Goal: Book appointment/travel/reservation

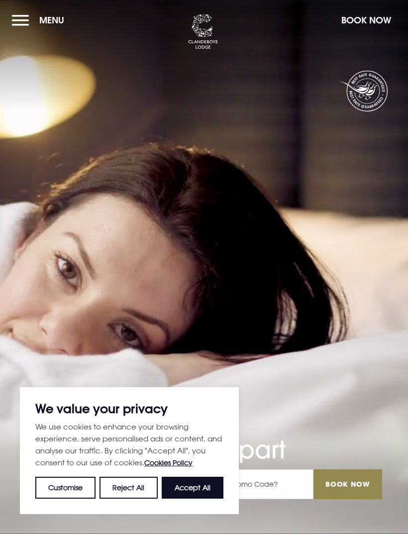
click at [21, 23] on button "Menu" at bounding box center [40, 19] width 57 height 21
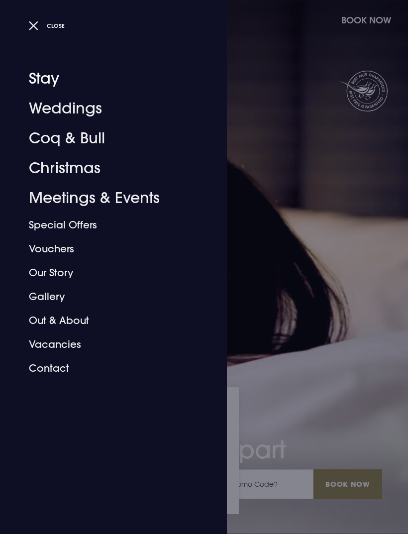
click at [45, 84] on link "Stay" at bounding box center [107, 79] width 157 height 30
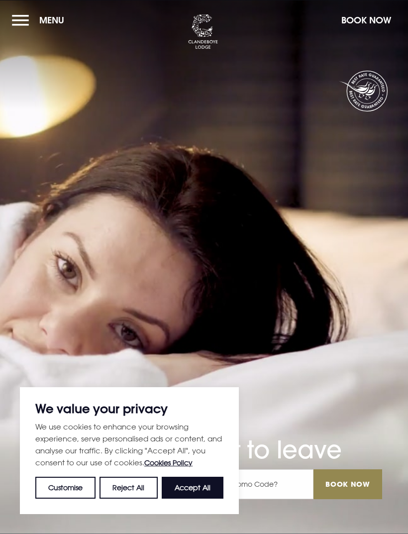
click at [136, 490] on button "Reject All" at bounding box center [129, 488] width 58 height 22
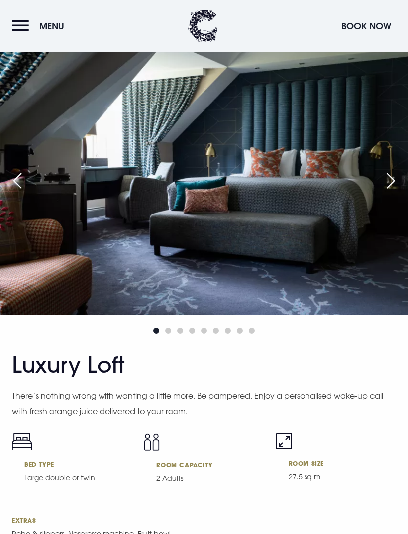
scroll to position [3185, 0]
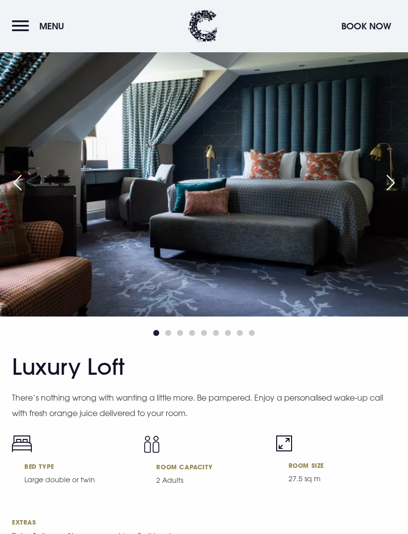
click at [394, 194] on div "Next slide" at bounding box center [390, 183] width 25 height 22
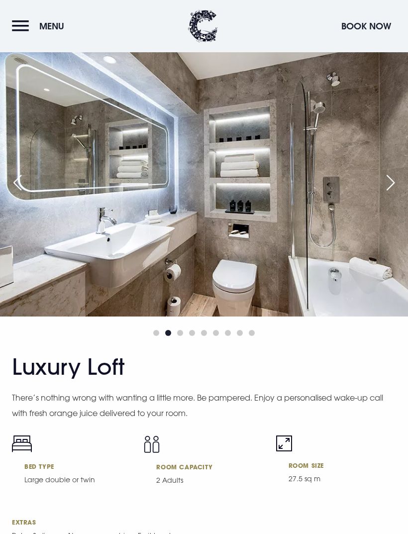
click at [385, 194] on div "Next slide" at bounding box center [390, 183] width 25 height 22
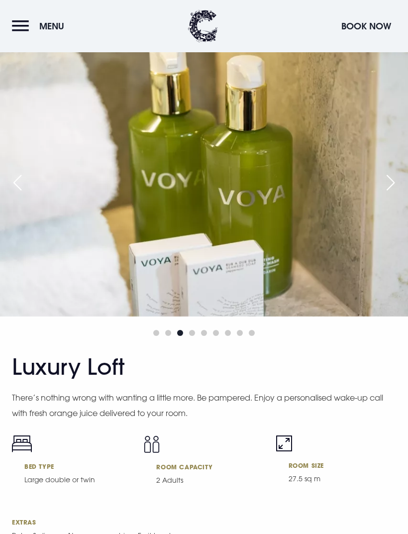
click at [384, 194] on div "Next slide" at bounding box center [390, 183] width 25 height 22
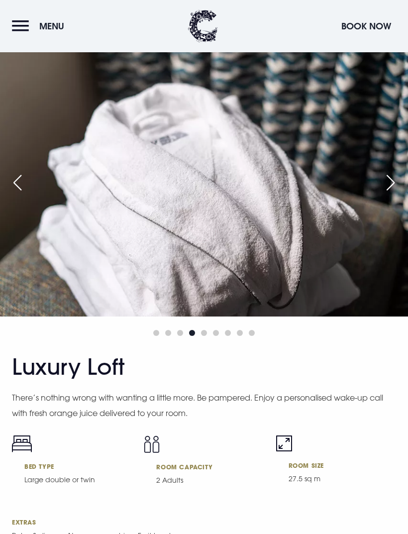
click at [379, 215] on img at bounding box center [204, 180] width 408 height 272
click at [382, 194] on div "Next slide" at bounding box center [390, 183] width 25 height 22
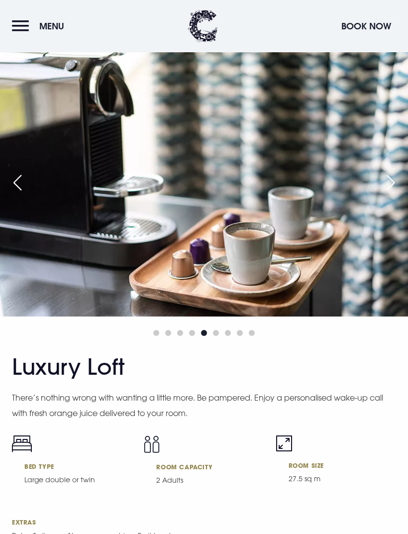
click at [389, 194] on div "Next slide" at bounding box center [390, 183] width 25 height 22
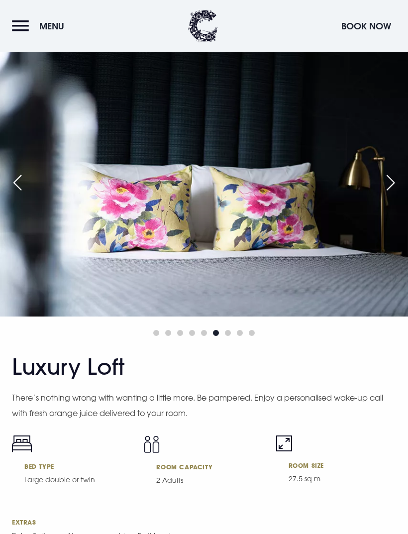
click at [379, 215] on img at bounding box center [204, 180] width 408 height 272
click at [382, 194] on div "Next slide" at bounding box center [390, 183] width 25 height 22
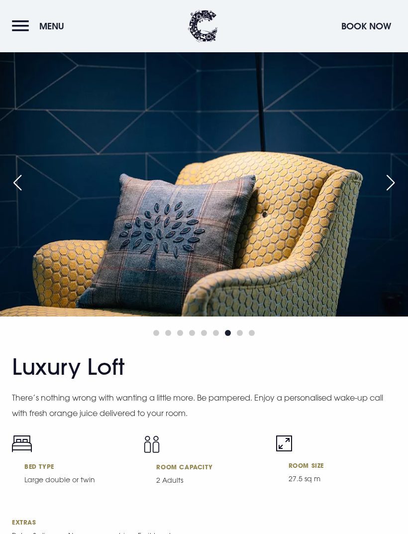
click at [386, 194] on div "Next slide" at bounding box center [390, 183] width 25 height 22
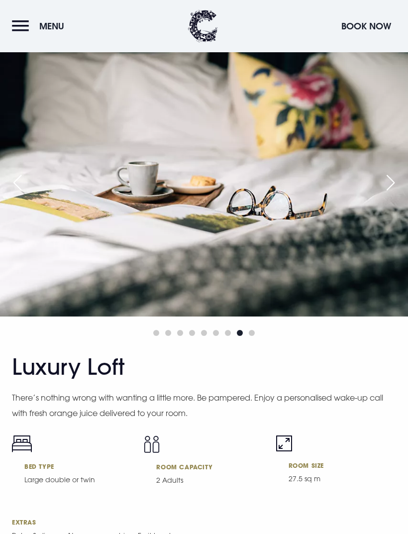
click at [386, 194] on div "Next slide" at bounding box center [390, 183] width 25 height 22
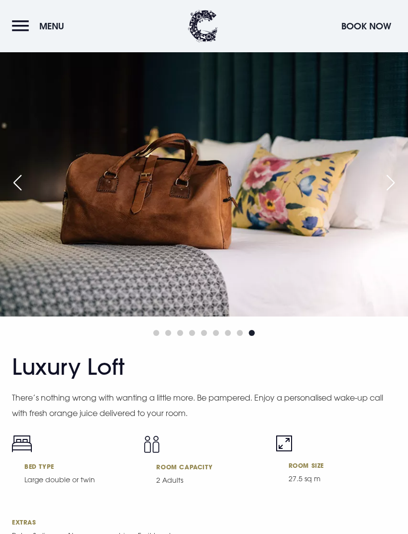
click at [391, 194] on div "Next slide" at bounding box center [390, 183] width 25 height 22
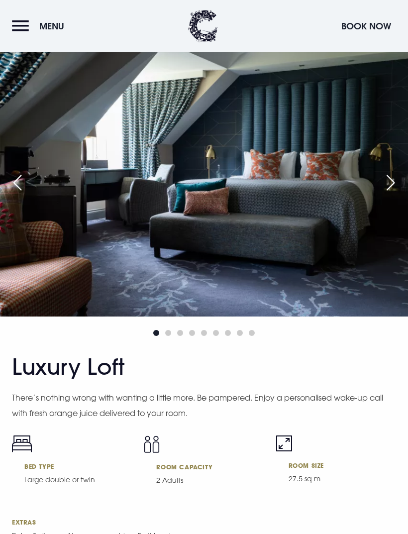
click at [385, 194] on div "Next slide" at bounding box center [390, 183] width 25 height 22
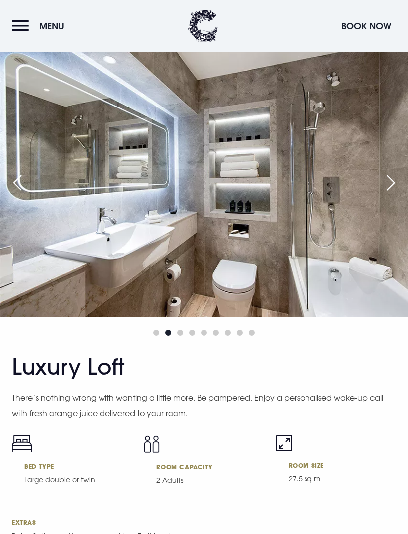
click at [379, 215] on img at bounding box center [204, 180] width 408 height 272
click at [386, 194] on div "Next slide" at bounding box center [390, 183] width 25 height 22
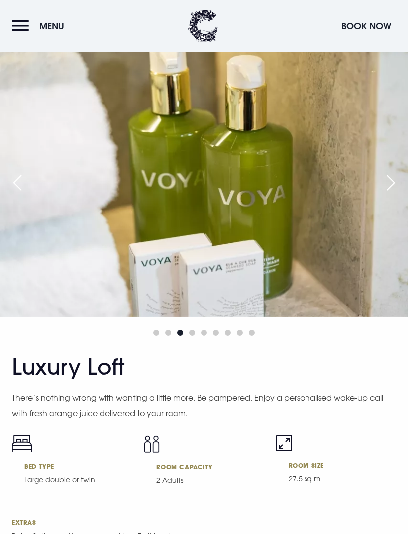
click at [389, 194] on div "Next slide" at bounding box center [390, 183] width 25 height 22
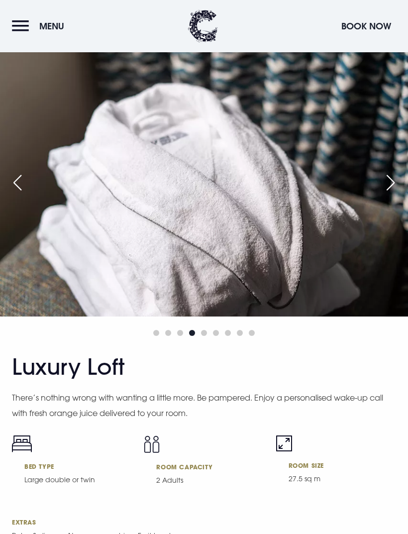
click at [387, 194] on div "Next slide" at bounding box center [390, 183] width 25 height 22
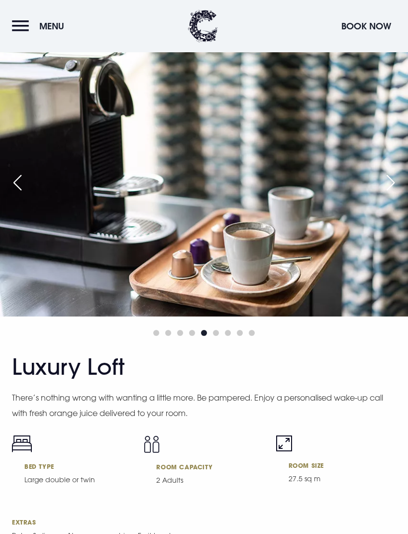
click at [388, 194] on div "Next slide" at bounding box center [390, 183] width 25 height 22
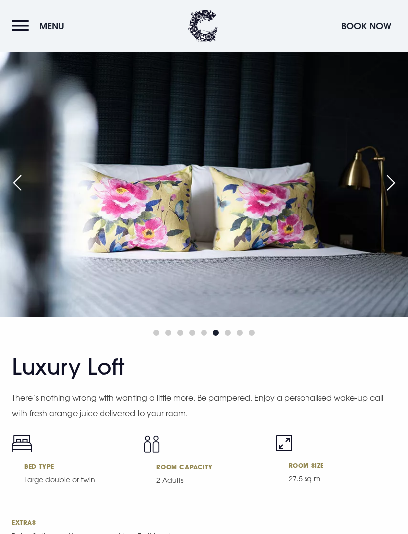
click at [388, 194] on div "Next slide" at bounding box center [390, 183] width 25 height 22
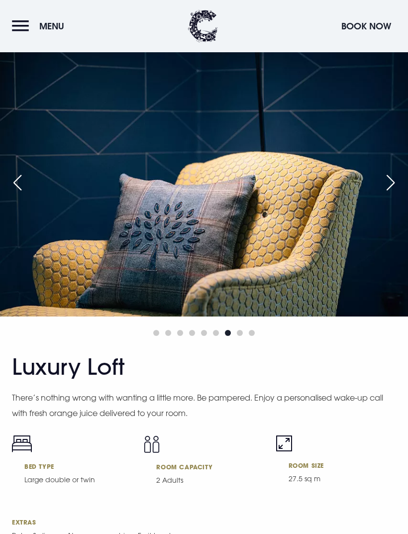
click at [382, 194] on div "Next slide" at bounding box center [390, 183] width 25 height 22
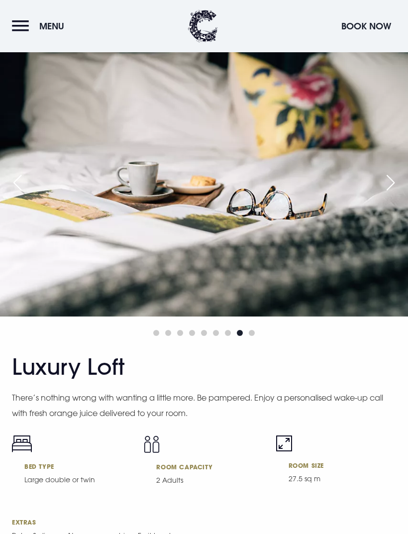
click at [381, 194] on div "Next slide" at bounding box center [390, 183] width 25 height 22
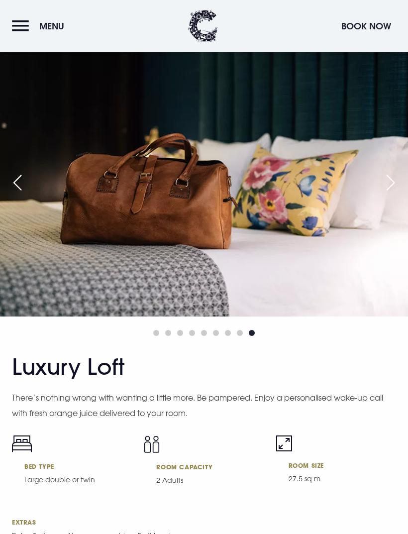
click at [379, 218] on img at bounding box center [204, 180] width 408 height 272
click at [384, 194] on div "Next slide" at bounding box center [390, 183] width 25 height 22
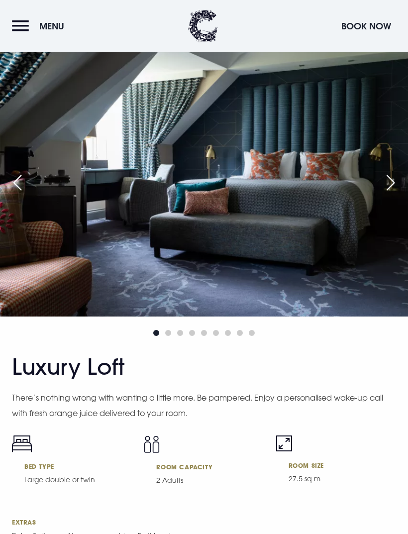
click at [380, 214] on img at bounding box center [204, 180] width 408 height 272
click at [388, 194] on div "Next slide" at bounding box center [390, 183] width 25 height 22
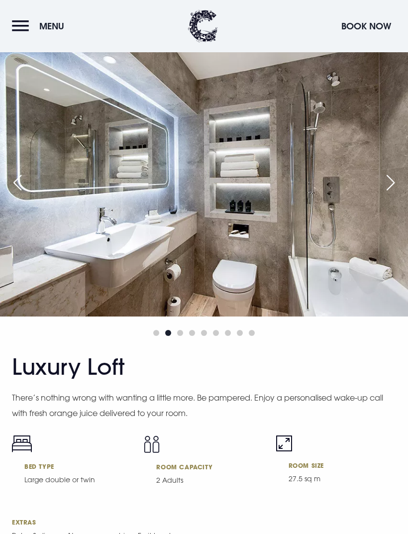
click at [396, 222] on img at bounding box center [204, 180] width 408 height 272
click at [392, 224] on img at bounding box center [204, 180] width 408 height 272
